Goal: Task Accomplishment & Management: Use online tool/utility

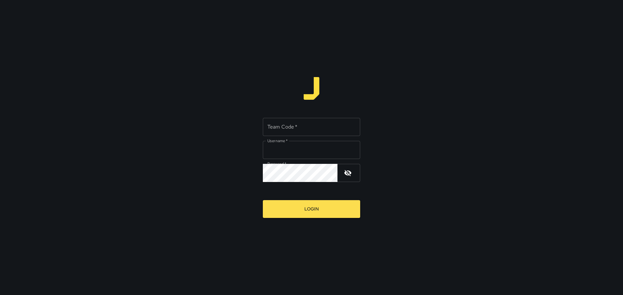
type input "*****"
click at [280, 126] on input "Team Code   *" at bounding box center [311, 127] width 97 height 18
type input "****"
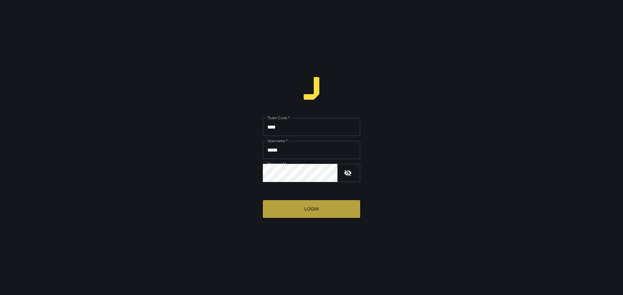
click at [310, 206] on button "Login" at bounding box center [311, 209] width 97 height 18
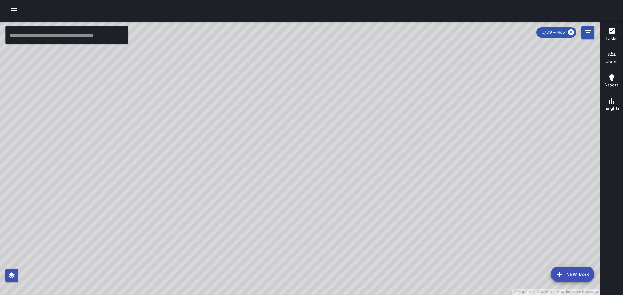
drag, startPoint x: 234, startPoint y: 176, endPoint x: 356, endPoint y: 137, distance: 128.3
click at [345, 145] on div "© Mapbox © OpenStreetMap Improve this map" at bounding box center [299, 158] width 599 height 275
drag, startPoint x: 353, startPoint y: 176, endPoint x: 380, endPoint y: 14, distance: 164.5
click at [380, 15] on div "© Mapbox © OpenStreetMap Improve this map ​ New Task 10/09 — Now Map Layers Tas…" at bounding box center [311, 147] width 623 height 295
drag, startPoint x: 373, startPoint y: 116, endPoint x: 395, endPoint y: 71, distance: 50.8
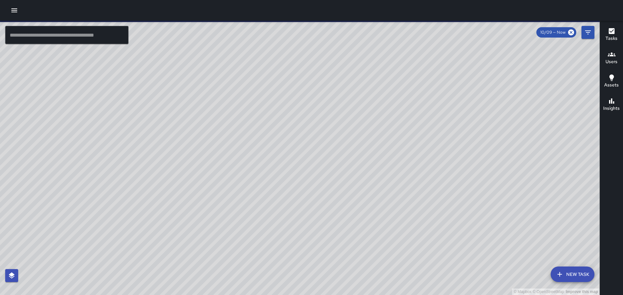
click at [387, 84] on div "© Mapbox © OpenStreetMap Improve this map" at bounding box center [299, 158] width 599 height 275
drag, startPoint x: 359, startPoint y: 168, endPoint x: 352, endPoint y: 112, distance: 56.5
click at [352, 115] on div "© Mapbox © OpenStreetMap Improve this map" at bounding box center [299, 158] width 599 height 275
drag, startPoint x: 304, startPoint y: 101, endPoint x: 297, endPoint y: 181, distance: 81.1
click at [296, 197] on div "© Mapbox © OpenStreetMap Improve this map" at bounding box center [299, 158] width 599 height 275
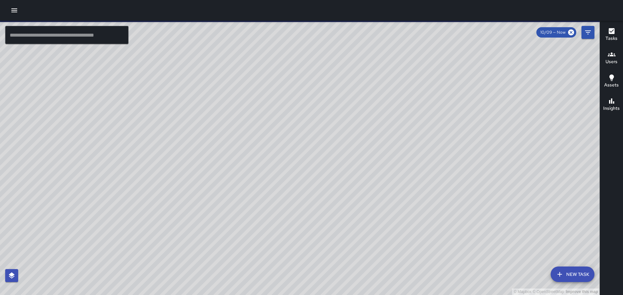
drag, startPoint x: 184, startPoint y: 68, endPoint x: 240, endPoint y: 171, distance: 117.0
click at [240, 176] on div "© Mapbox © OpenStreetMap Improve this map" at bounding box center [299, 158] width 599 height 275
drag, startPoint x: 285, startPoint y: 178, endPoint x: 306, endPoint y: 152, distance: 33.8
click at [292, 215] on div "© Mapbox © OpenStreetMap Improve this map" at bounding box center [299, 158] width 599 height 275
drag, startPoint x: 295, startPoint y: 156, endPoint x: 303, endPoint y: 191, distance: 35.3
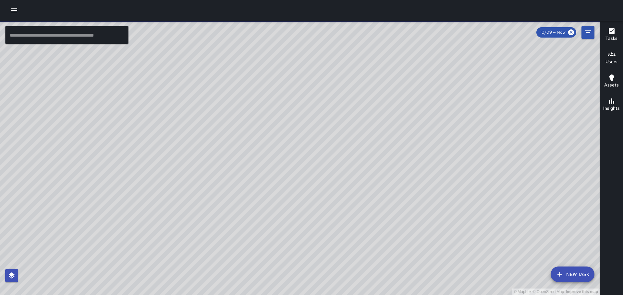
click at [303, 191] on div "© Mapbox © OpenStreetMap Improve this map" at bounding box center [299, 158] width 599 height 275
drag, startPoint x: 423, startPoint y: 38, endPoint x: 417, endPoint y: 4, distance: 34.3
click at [413, 0] on html "© Mapbox © OpenStreetMap Improve this map ​ New Task 10/09 — Now Map Layers Tas…" at bounding box center [311, 147] width 623 height 295
drag, startPoint x: 387, startPoint y: 153, endPoint x: 361, endPoint y: 186, distance: 42.4
click at [378, 211] on div "© Mapbox © OpenStreetMap Improve this map" at bounding box center [299, 158] width 599 height 275
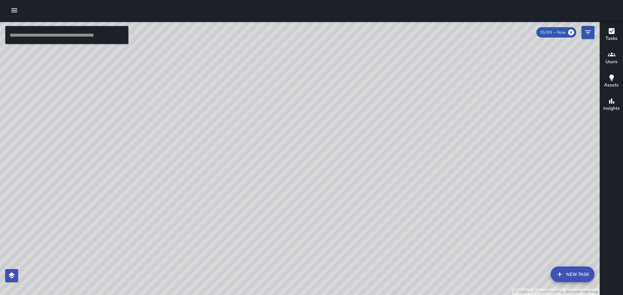
drag, startPoint x: 451, startPoint y: 55, endPoint x: 473, endPoint y: 35, distance: 29.4
click at [495, 0] on html "© Mapbox © OpenStreetMap Improve this map ​ New Task 10/09 — Now Map Layers Tas…" at bounding box center [311, 147] width 623 height 295
drag, startPoint x: 325, startPoint y: 191, endPoint x: 330, endPoint y: 162, distance: 29.1
click at [342, 140] on div "© Mapbox © OpenStreetMap Improve this map" at bounding box center [299, 158] width 599 height 275
drag, startPoint x: 303, startPoint y: 225, endPoint x: 341, endPoint y: 136, distance: 97.2
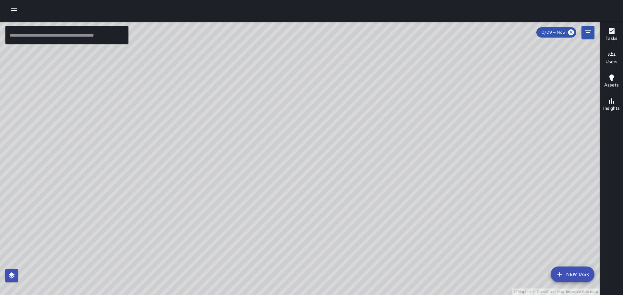
click at [317, 161] on div "© Mapbox © OpenStreetMap Improve this map" at bounding box center [299, 158] width 599 height 275
drag, startPoint x: 358, startPoint y: 201, endPoint x: 354, endPoint y: 171, distance: 30.8
click at [354, 171] on div "© Mapbox © OpenStreetMap Improve this map" at bounding box center [299, 158] width 599 height 275
drag, startPoint x: 361, startPoint y: 117, endPoint x: 358, endPoint y: 185, distance: 68.2
click at [358, 188] on div "© Mapbox © OpenStreetMap Improve this map" at bounding box center [299, 158] width 599 height 275
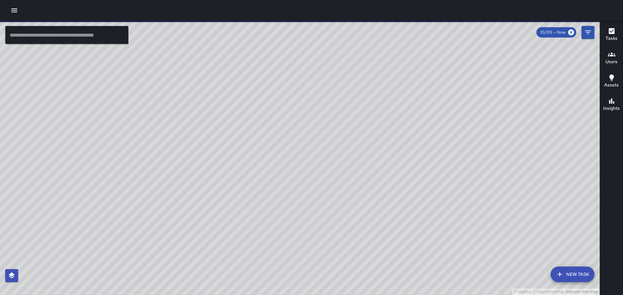
drag, startPoint x: 362, startPoint y: 139, endPoint x: 347, endPoint y: 174, distance: 38.2
click at [344, 186] on div "© Mapbox © OpenStreetMap Improve this map" at bounding box center [299, 158] width 599 height 275
drag, startPoint x: 476, startPoint y: 123, endPoint x: 459, endPoint y: 145, distance: 27.7
click at [463, 151] on div "© Mapbox © OpenStreetMap Improve this map" at bounding box center [299, 158] width 599 height 275
drag, startPoint x: 504, startPoint y: 190, endPoint x: 419, endPoint y: 138, distance: 99.3
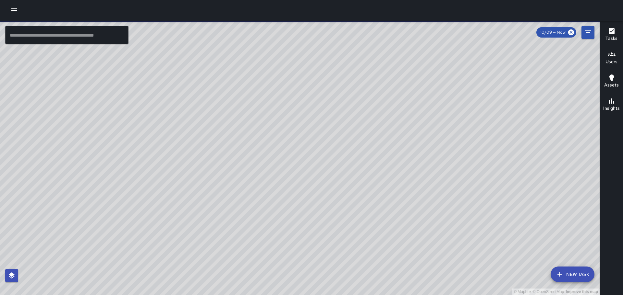
click at [368, 105] on div "© Mapbox © OpenStreetMap Improve this map" at bounding box center [299, 158] width 599 height 275
drag, startPoint x: 482, startPoint y: 172, endPoint x: 450, endPoint y: 146, distance: 41.3
click at [451, 147] on div "© Mapbox © OpenStreetMap Improve this map" at bounding box center [299, 158] width 599 height 275
drag, startPoint x: 457, startPoint y: 189, endPoint x: 446, endPoint y: 110, distance: 79.9
click at [447, 110] on div "© Mapbox © OpenStreetMap Improve this map" at bounding box center [299, 158] width 599 height 275
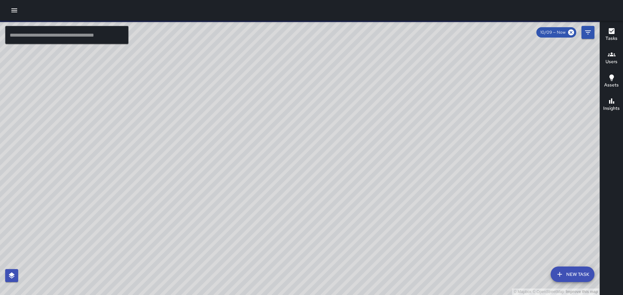
drag, startPoint x: 419, startPoint y: 171, endPoint x: 415, endPoint y: 154, distance: 18.1
click at [415, 154] on div "© Mapbox © OpenStreetMap Improve this map" at bounding box center [299, 158] width 599 height 275
drag, startPoint x: 497, startPoint y: 192, endPoint x: 403, endPoint y: 152, distance: 101.1
click at [396, 146] on div "© Mapbox © OpenStreetMap Improve this map" at bounding box center [299, 158] width 599 height 275
drag, startPoint x: 502, startPoint y: 190, endPoint x: 463, endPoint y: 152, distance: 54.6
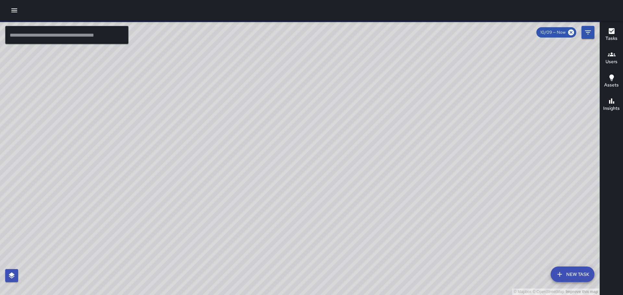
click at [459, 148] on div "© Mapbox © OpenStreetMap Improve this map" at bounding box center [299, 158] width 599 height 275
drag, startPoint x: 512, startPoint y: 157, endPoint x: 472, endPoint y: 121, distance: 54.2
click at [474, 122] on div "© Mapbox © OpenStreetMap Improve this map" at bounding box center [299, 158] width 599 height 275
drag, startPoint x: 339, startPoint y: 128, endPoint x: 357, endPoint y: 191, distance: 65.8
click at [357, 191] on div "© Mapbox © OpenStreetMap Improve this map" at bounding box center [299, 158] width 599 height 275
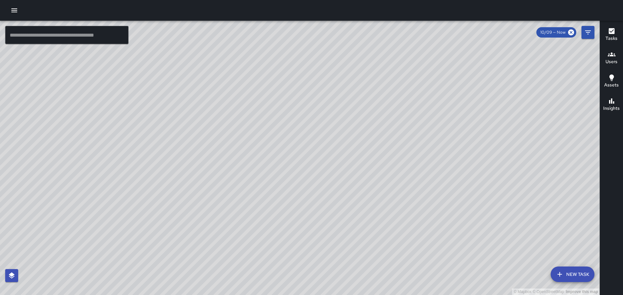
drag, startPoint x: 391, startPoint y: 195, endPoint x: 392, endPoint y: 240, distance: 45.4
click at [392, 240] on div "© Mapbox © OpenStreetMap Improve this map" at bounding box center [299, 158] width 599 height 275
drag, startPoint x: 394, startPoint y: 178, endPoint x: 396, endPoint y: 224, distance: 46.4
click at [396, 224] on div "© Mapbox © OpenStreetMap Improve this map DM [PERSON_NAME] [STREET_ADDRESS] Com…" at bounding box center [299, 158] width 599 height 275
drag, startPoint x: 430, startPoint y: 151, endPoint x: 427, endPoint y: 197, distance: 45.9
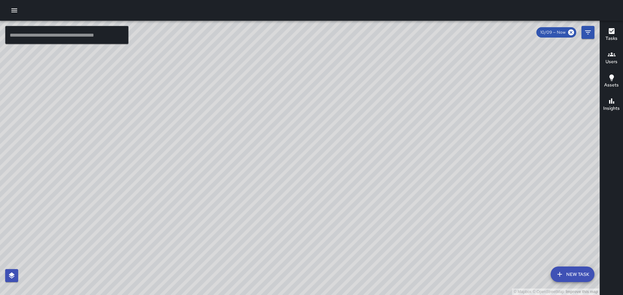
click at [427, 213] on div "© Mapbox © OpenStreetMap Improve this map" at bounding box center [299, 158] width 599 height 275
drag, startPoint x: 295, startPoint y: 132, endPoint x: 497, endPoint y: 168, distance: 205.2
click at [497, 168] on div "© Mapbox © OpenStreetMap Improve this map" at bounding box center [299, 158] width 599 height 275
drag, startPoint x: 414, startPoint y: 193, endPoint x: 446, endPoint y: 132, distance: 67.9
click at [439, 143] on div "© Mapbox © OpenStreetMap Improve this map" at bounding box center [299, 158] width 599 height 275
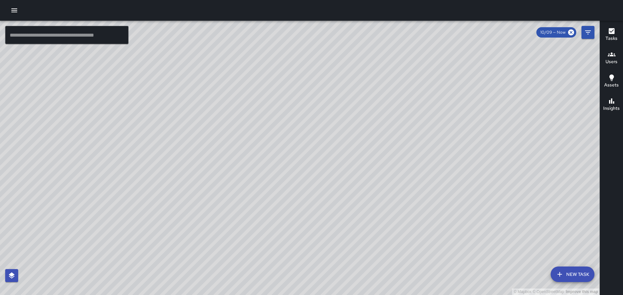
drag
click at [459, 145] on div "© Mapbox © OpenStreetMap Improve this map" at bounding box center [299, 158] width 599 height 275
click at [477, 172] on div "© Mapbox © OpenStreetMap Improve this map" at bounding box center [299, 158] width 599 height 275
click at [388, 146] on div "© Mapbox © OpenStreetMap Improve this map" at bounding box center [299, 158] width 599 height 275
click at [378, 161] on div "© Mapbox © OpenStreetMap Improve this map" at bounding box center [299, 158] width 599 height 275
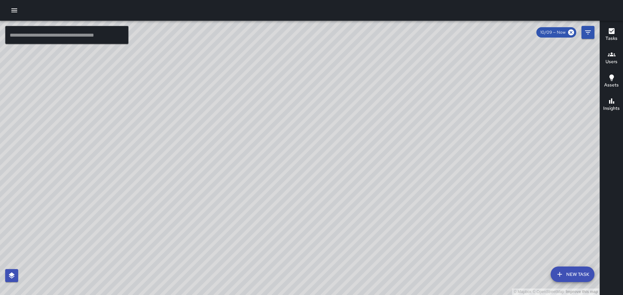
click at [373, 192] on div "© Mapbox © OpenStreetMap Improve this map" at bounding box center [299, 158] width 599 height 275
click at [439, 129] on div "© Mapbox © OpenStreetMap Improve this map" at bounding box center [299, 158] width 599 height 275
click at [504, 185] on div "© Mapbox © OpenStreetMap Improve this map" at bounding box center [299, 158] width 599 height 275
click at [556, 228] on div "© Mapbox © OpenStreetMap Improve this map" at bounding box center [299, 158] width 599 height 275
click at [529, 199] on div "© Mapbox © OpenStreetMap Improve this map" at bounding box center [299, 158] width 599 height 275
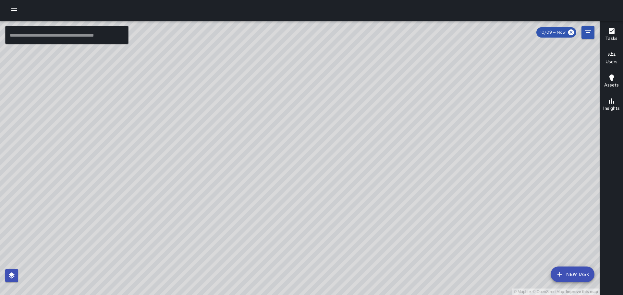
click at [408, 116] on div "© Mapbox © OpenStreetMap Improve this map" at bounding box center [299, 158] width 599 height 275
click at [359, 114] on div "© Mapbox © OpenStreetMap Improve this map" at bounding box center [299, 158] width 599 height 275
click at [400, 282] on div "© Mapbox © OpenStreetMap Improve this map" at bounding box center [299, 158] width 599 height 275
click at [301, 229] on div "© Mapbox © OpenStreetMap Improve this map" at bounding box center [299, 158] width 599 height 275
click at [322, 161] on div "© Mapbox © OpenStreetMap Improve this map" at bounding box center [299, 158] width 599 height 275
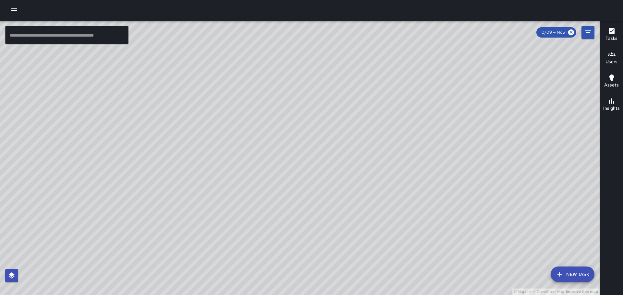
drag, startPoint x: 342, startPoint y: 113, endPoint x: 351, endPoint y: 139, distance: 27.8
click at [351, 139] on div "© Mapbox © OpenStreetMap Improve this map" at bounding box center [299, 158] width 599 height 275
drag, startPoint x: 500, startPoint y: 158, endPoint x: 437, endPoint y: 165, distance: 63.9
click at [421, 186] on div "© Mapbox © OpenStreetMap Improve this map" at bounding box center [299, 158] width 599 height 275
drag, startPoint x: 465, startPoint y: 159, endPoint x: 401, endPoint y: 162, distance: 64.9
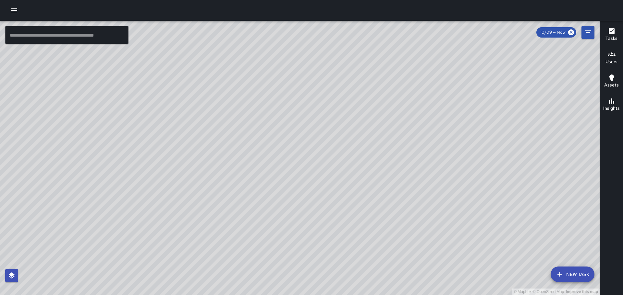
click at [402, 164] on div "© Mapbox © OpenStreetMap Improve this map" at bounding box center [299, 158] width 599 height 275
